Goal: Task Accomplishment & Management: Manage account settings

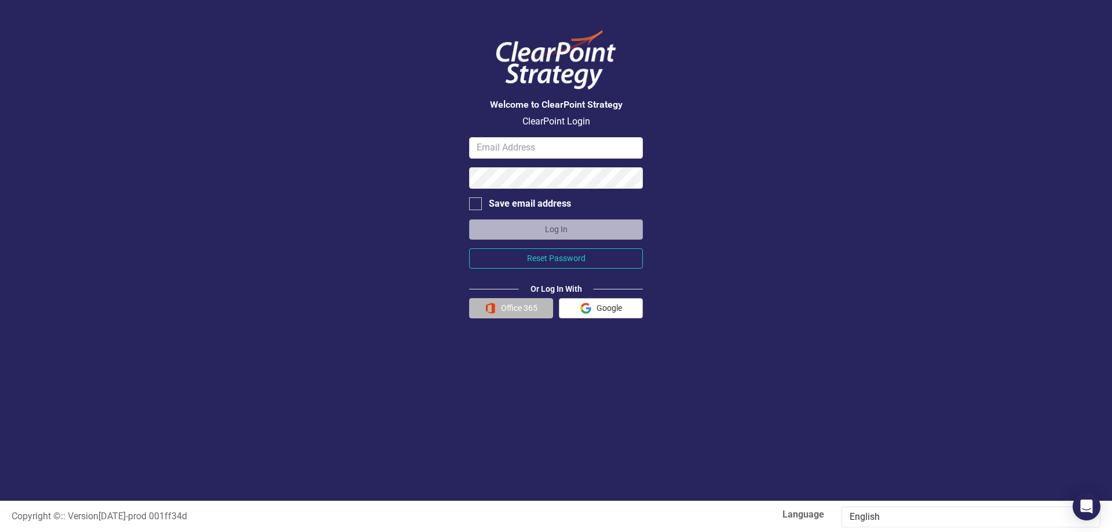
click at [509, 308] on button "Office 365" at bounding box center [511, 308] width 84 height 20
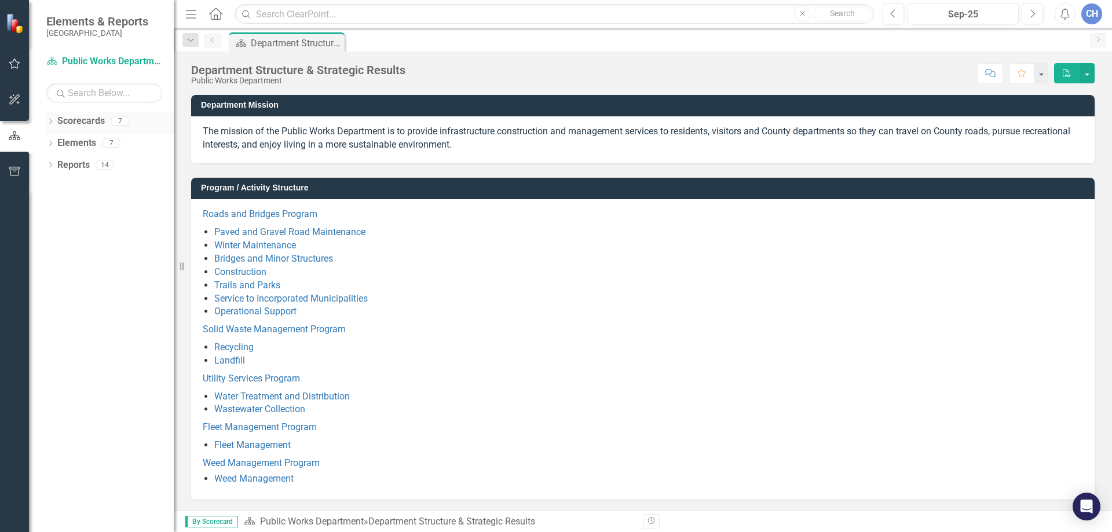
click at [50, 122] on icon "Dropdown" at bounding box center [50, 122] width 8 height 6
click at [58, 144] on icon "Dropdown" at bounding box center [56, 142] width 9 height 7
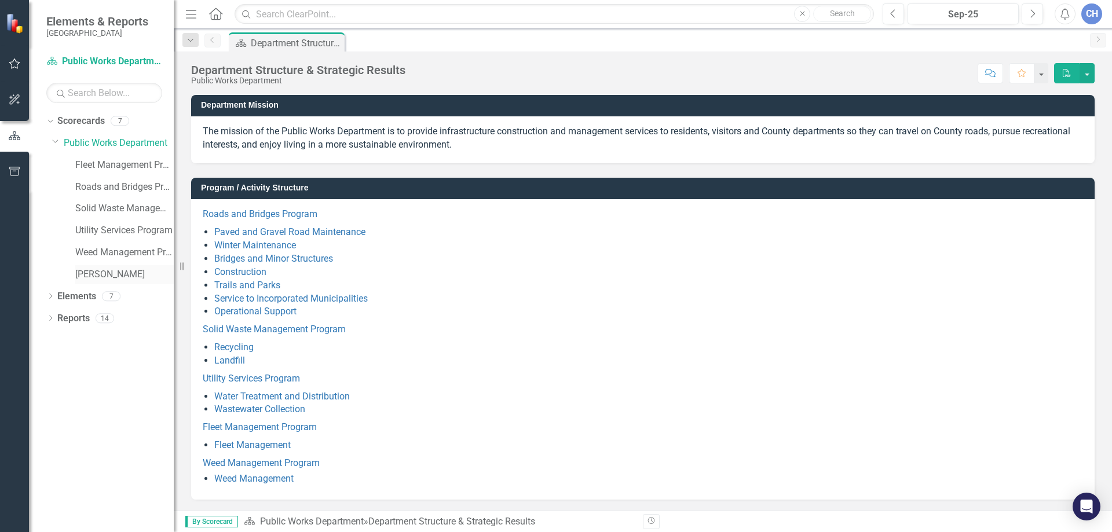
click at [89, 274] on link "[PERSON_NAME]" at bounding box center [124, 274] width 98 height 13
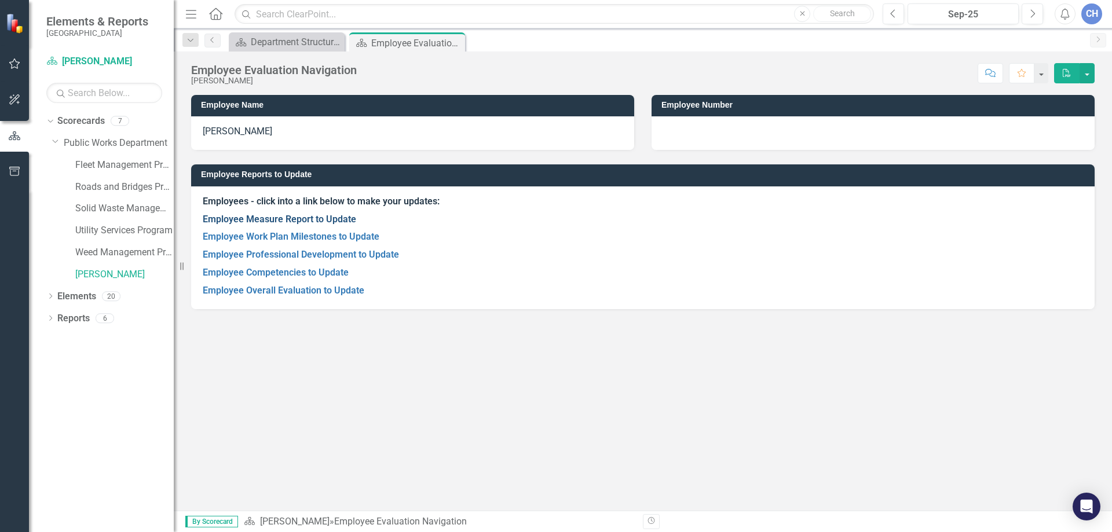
click at [311, 219] on link "Employee Measure Report to Update" at bounding box center [279, 219] width 153 height 11
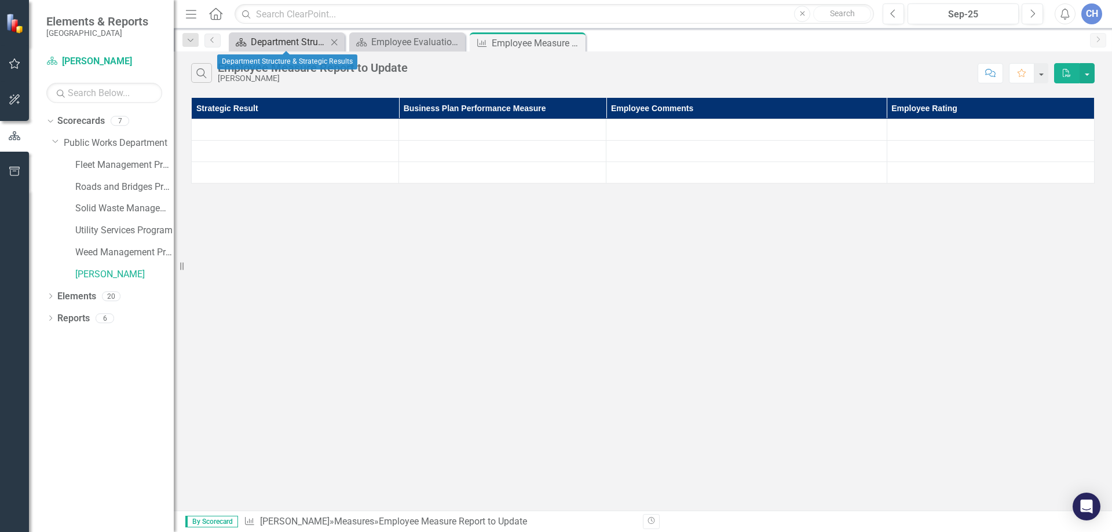
click at [301, 43] on div "Department Structure & Strategic Results" at bounding box center [289, 42] width 76 height 14
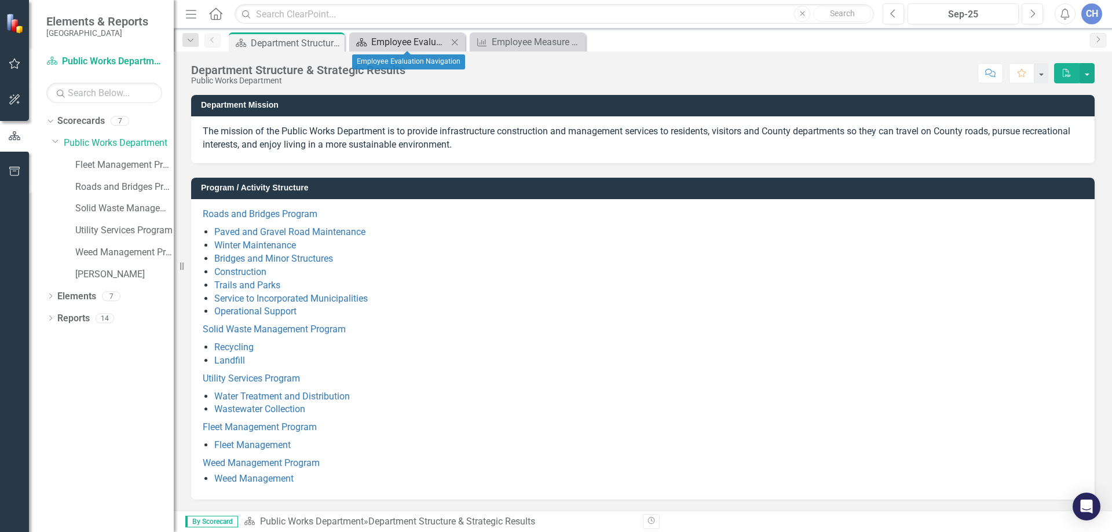
click at [400, 46] on div "Employee Evaluation Navigation" at bounding box center [409, 42] width 76 height 14
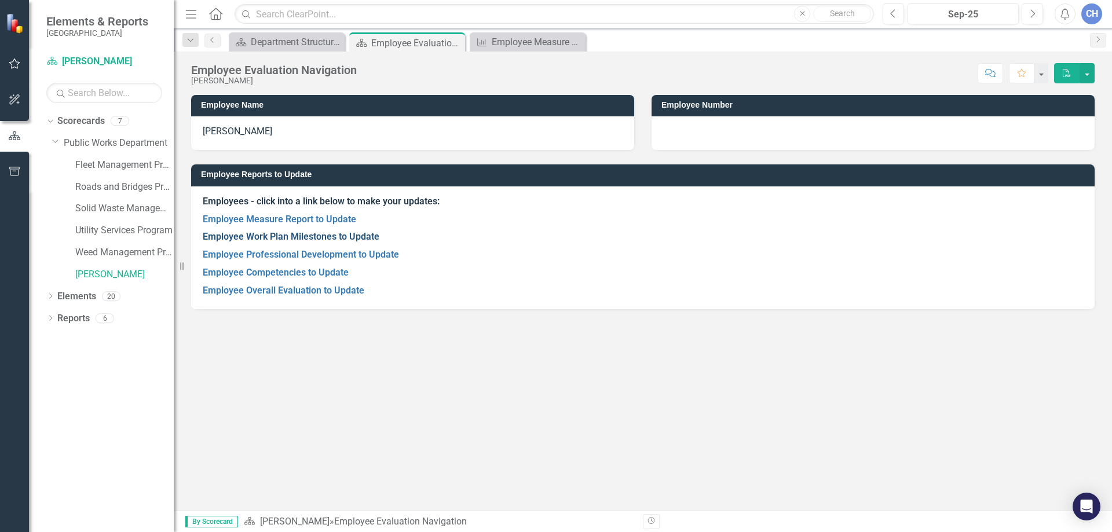
click at [297, 234] on link "Employee Work Plan Milestones to Update" at bounding box center [291, 236] width 177 height 11
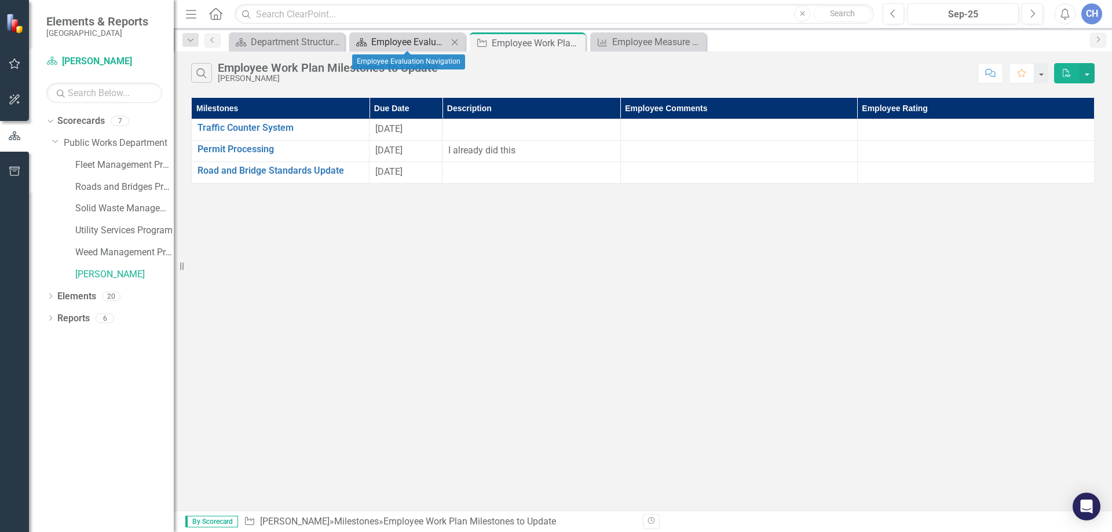
click at [422, 44] on div "Employee Evaluation Navigation" at bounding box center [409, 42] width 76 height 14
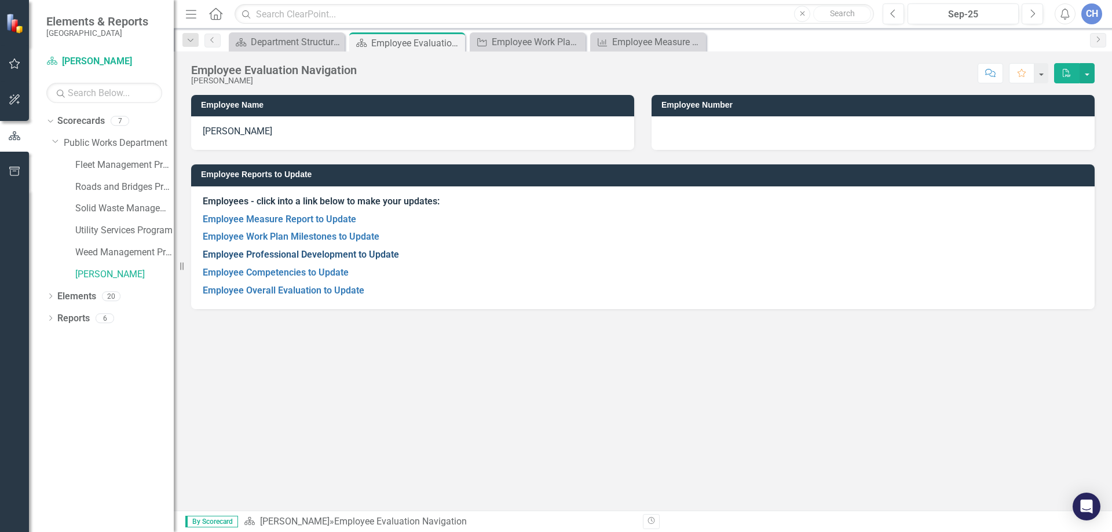
click at [272, 254] on link "Employee Professional Development to Update" at bounding box center [301, 254] width 196 height 11
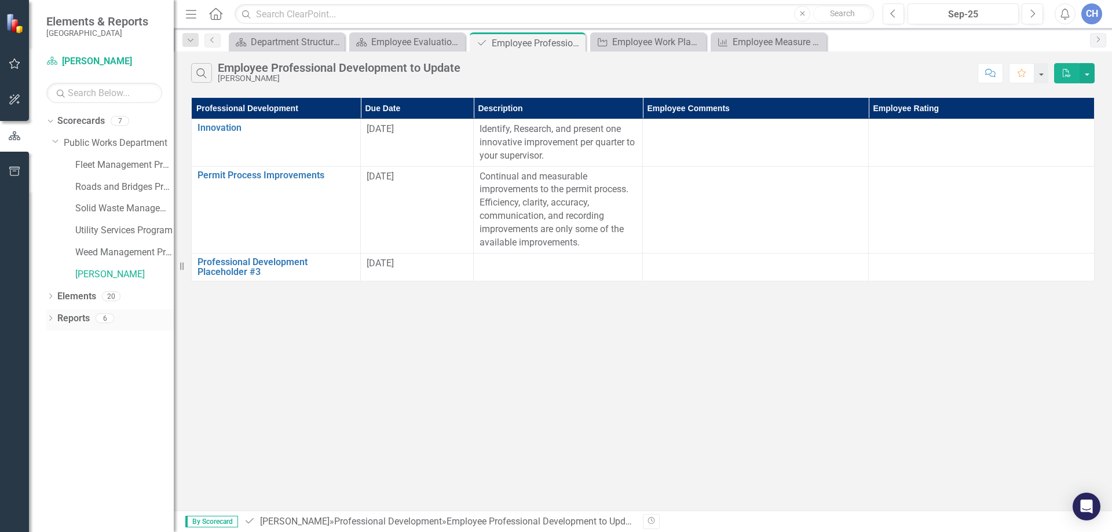
click at [50, 320] on icon "Dropdown" at bounding box center [50, 319] width 8 height 6
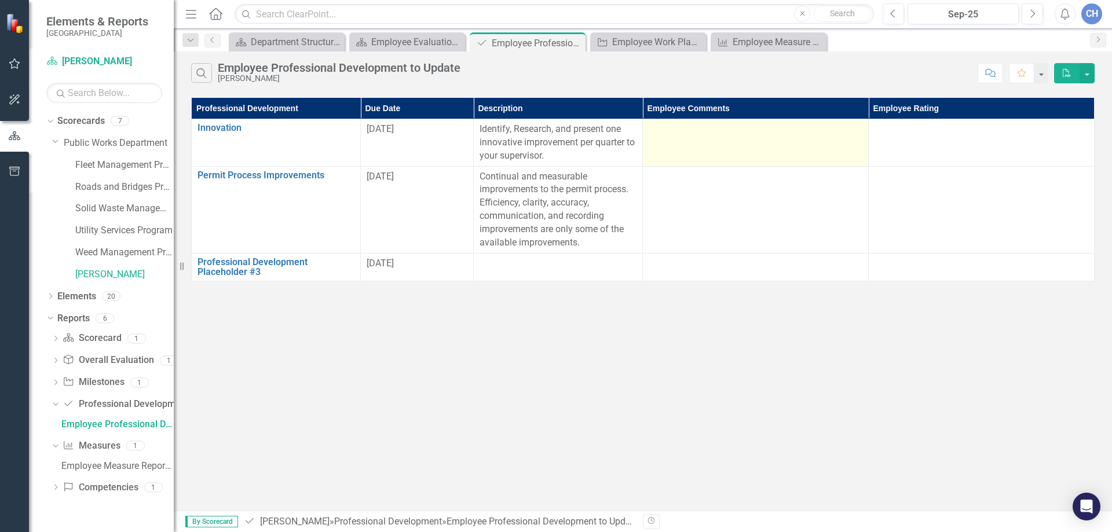
click at [713, 133] on div at bounding box center [755, 130] width 214 height 14
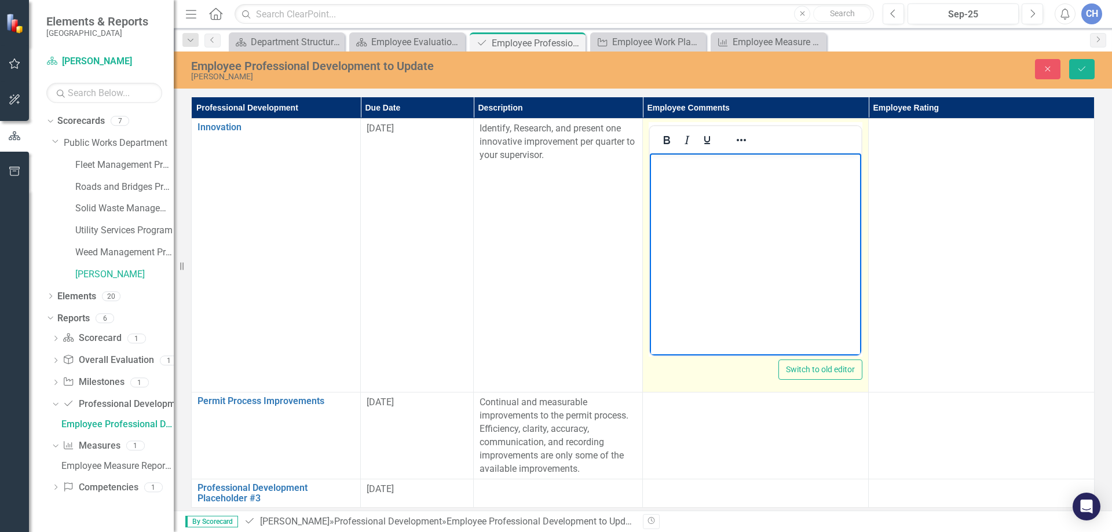
click at [682, 192] on body "Rich Text Area. Press ALT-0 for help." at bounding box center [755, 240] width 211 height 174
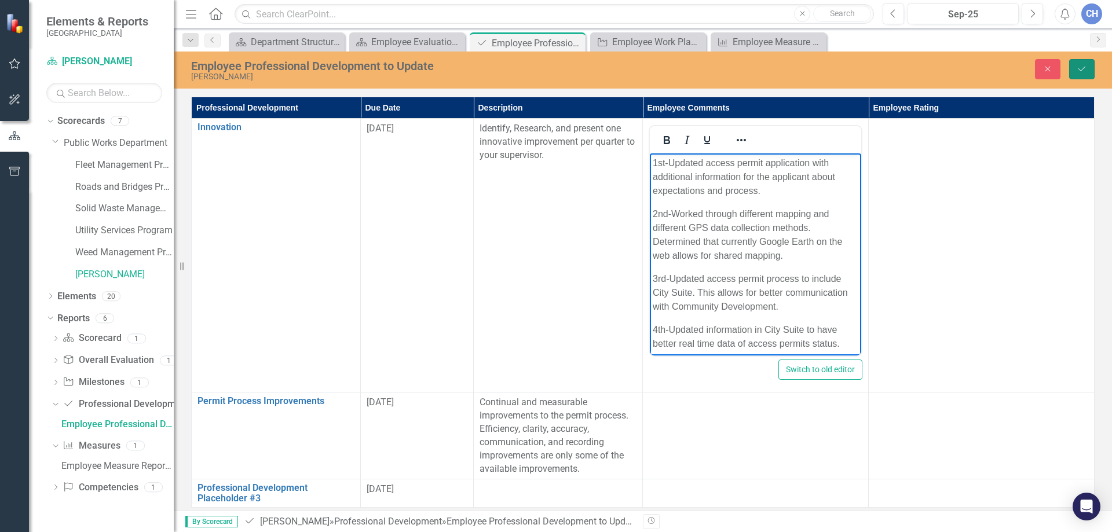
click at [1078, 68] on icon "Save" at bounding box center [1081, 69] width 10 height 8
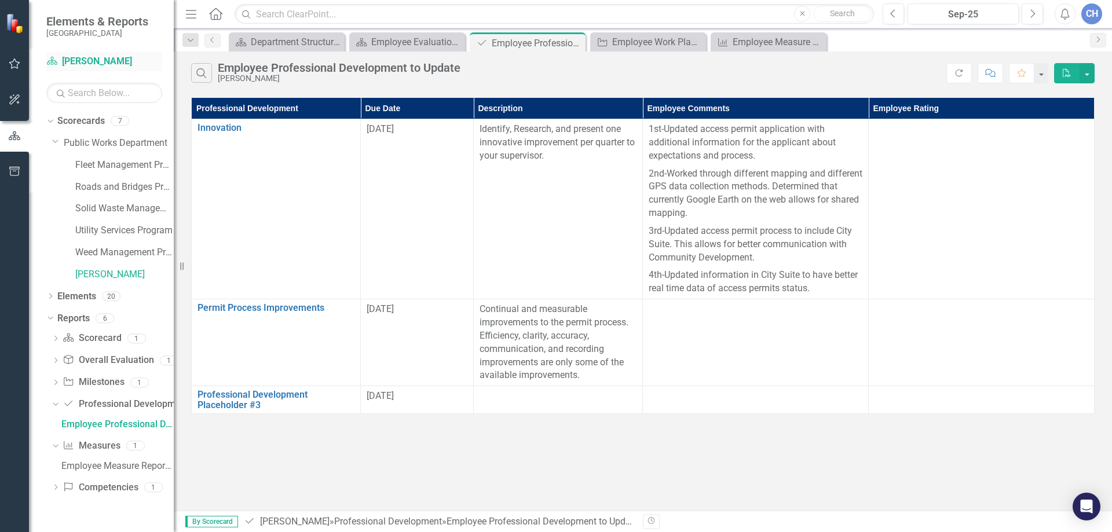
click at [86, 57] on link "Scorecard [PERSON_NAME]" at bounding box center [104, 61] width 116 height 13
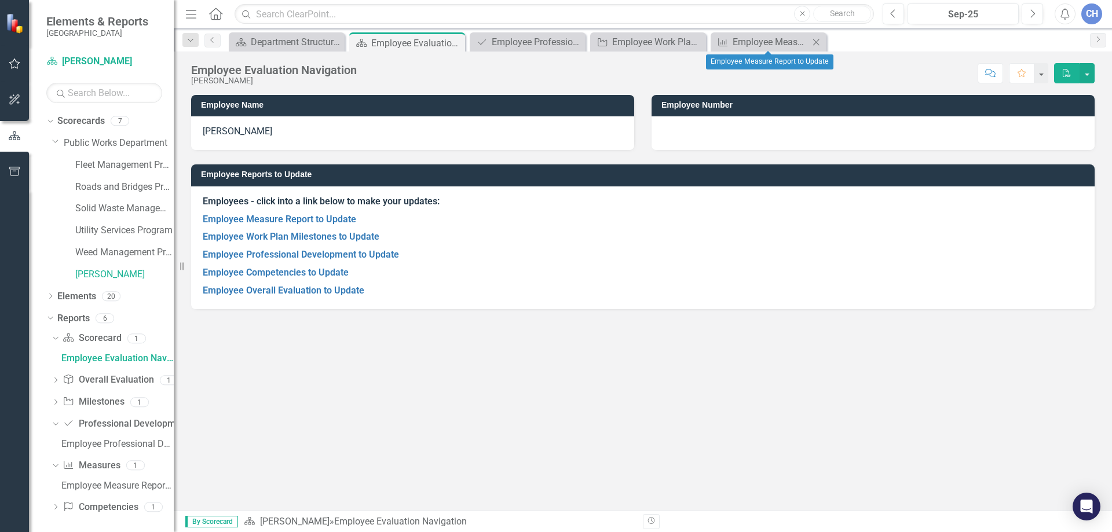
click at [816, 41] on icon "Close" at bounding box center [816, 42] width 12 height 9
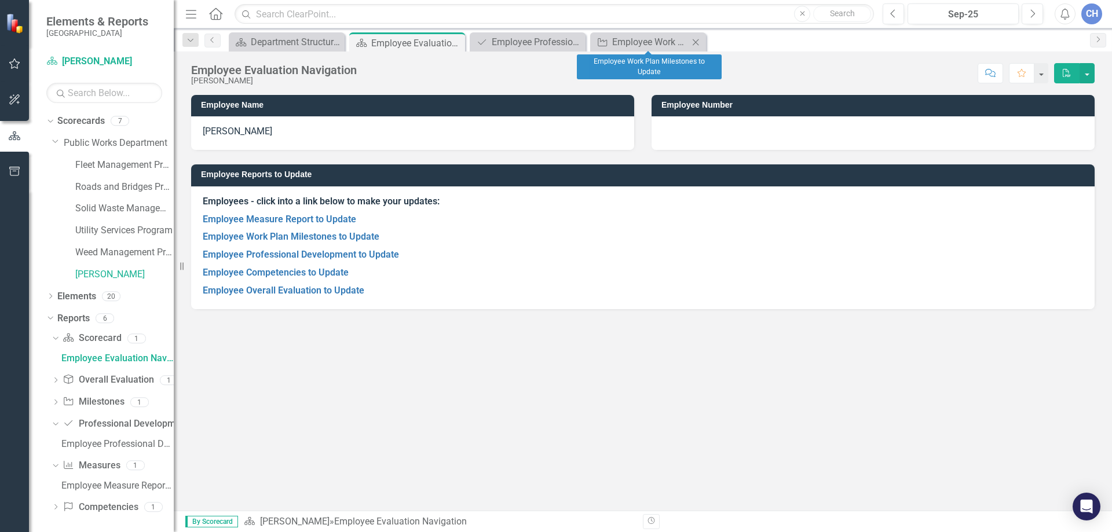
click at [698, 41] on icon "Close" at bounding box center [696, 42] width 12 height 9
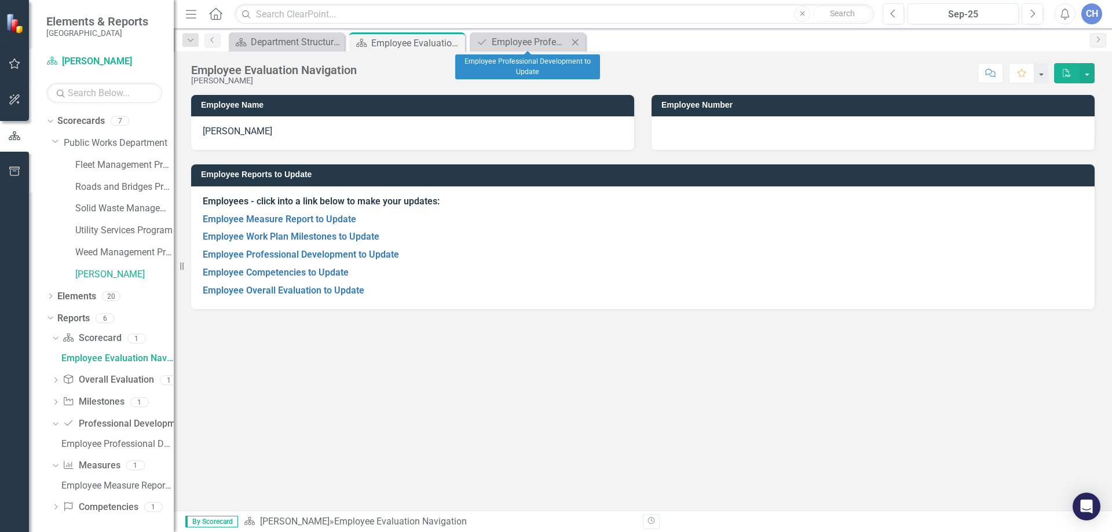
click at [577, 39] on icon "Close" at bounding box center [575, 42] width 12 height 9
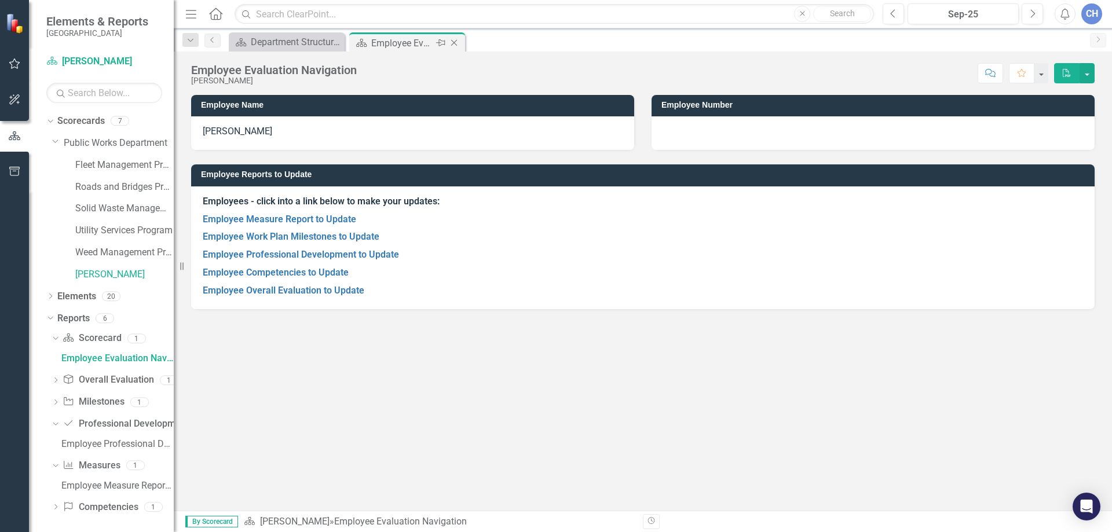
click at [404, 43] on div "Employee Evaluation Navigation" at bounding box center [402, 43] width 62 height 14
click at [291, 42] on div "Department Structure & Strategic Results" at bounding box center [289, 42] width 76 height 14
